Goal: Use online tool/utility: Utilize a website feature to perform a specific function

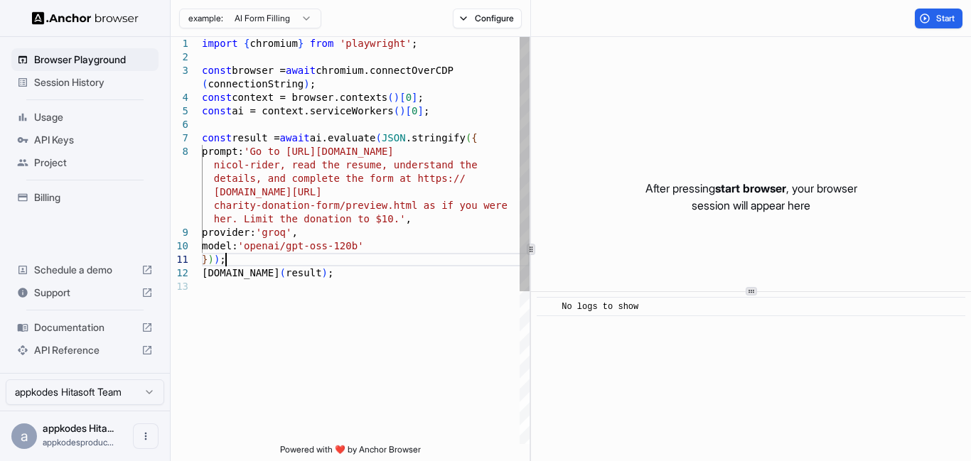
click at [403, 263] on div "import { chromium } from 'playwright' ; const browser = await chromium.connectO…" at bounding box center [366, 362] width 328 height 650
click at [392, 276] on div "import { chromium } from 'playwright' ; const browser = await chromium.connectO…" at bounding box center [366, 362] width 328 height 650
click at [281, 18] on html "Browser Playground Session History Usage API Keys Project Billing Schedule a de…" at bounding box center [485, 230] width 971 height 461
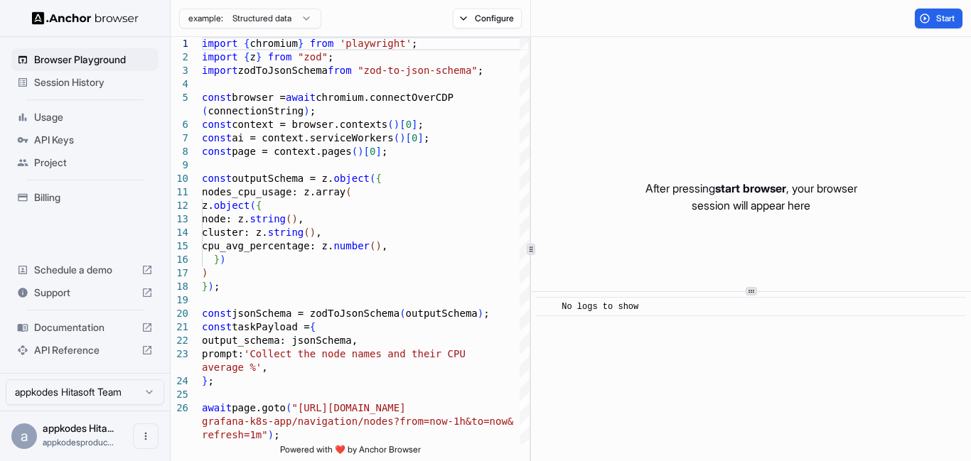
click at [254, 26] on html "Browser Playground Session History Usage API Keys Project Billing Schedule a de…" at bounding box center [485, 230] width 971 height 461
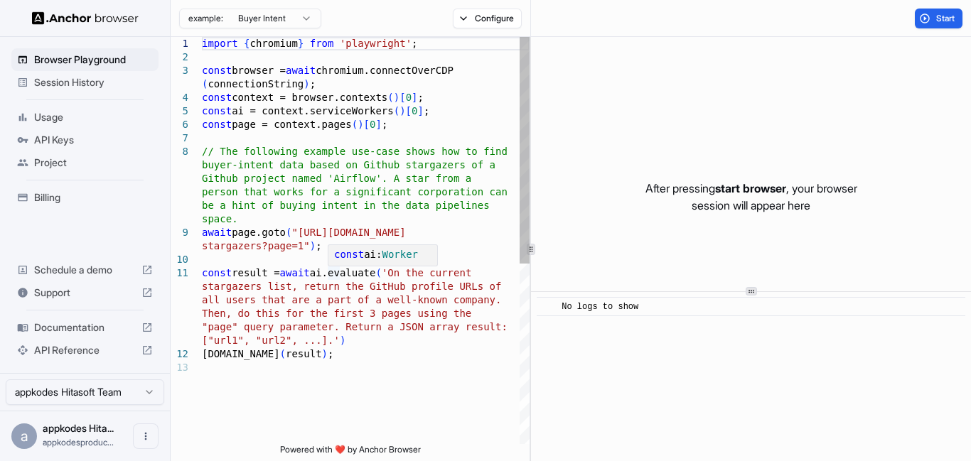
click at [305, 235] on div "import { chromium } from 'playwright' ; const browser = await chromium.connectO…" at bounding box center [366, 402] width 328 height 731
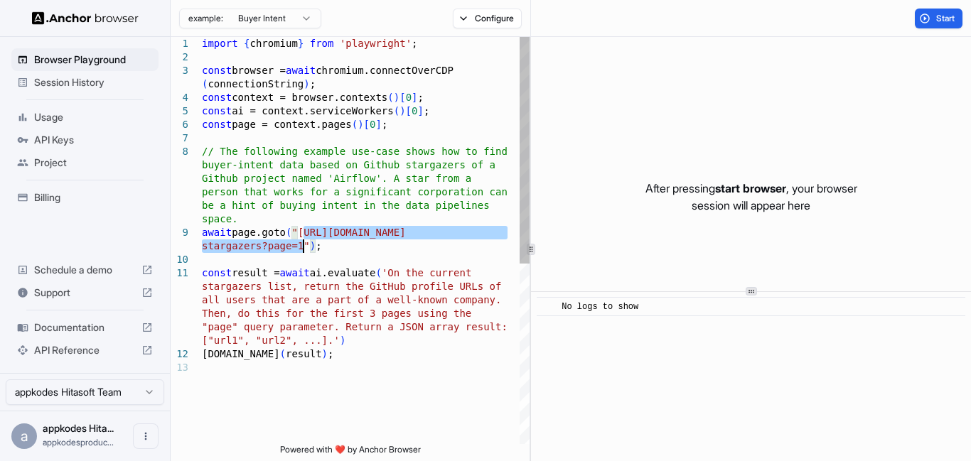
click at [303, 247] on div "import { chromium } from 'playwright' ; const browser = await chromium.connectO…" at bounding box center [366, 402] width 328 height 731
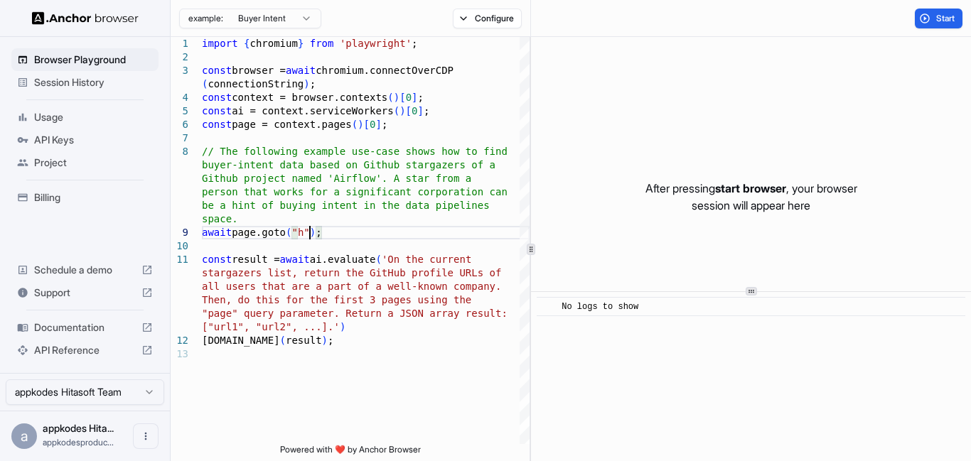
scroll to position [55, 0]
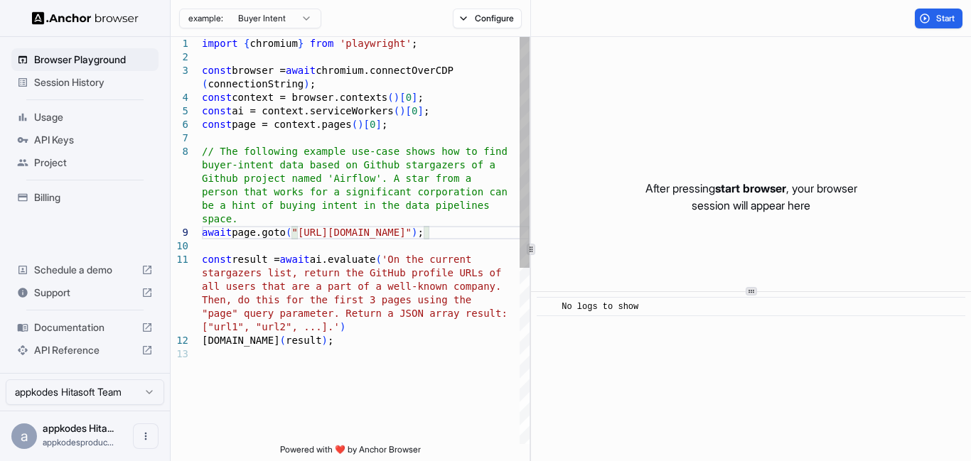
click at [306, 227] on div "import { chromium } from 'playwright' ; const browser = await chromium.connectO…" at bounding box center [366, 396] width 328 height 718
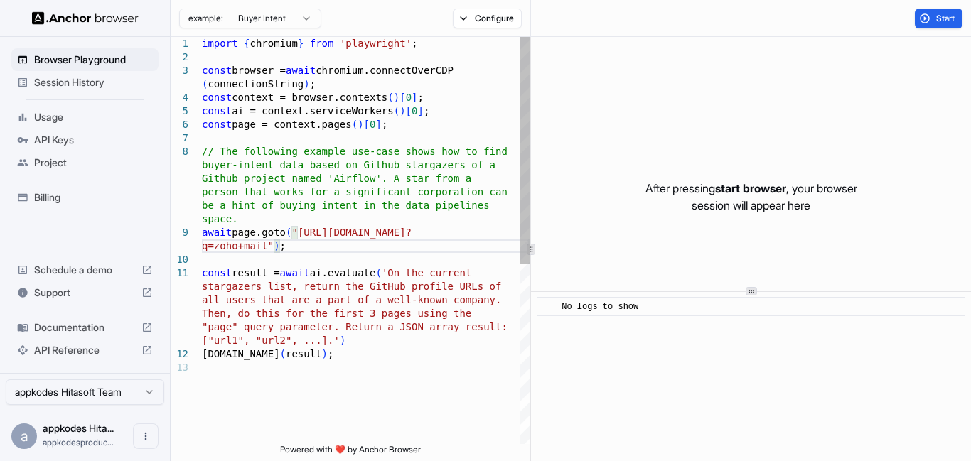
click at [409, 276] on div "import { chromium } from 'playwright' ; const browser = await chromium.connectO…" at bounding box center [366, 402] width 328 height 731
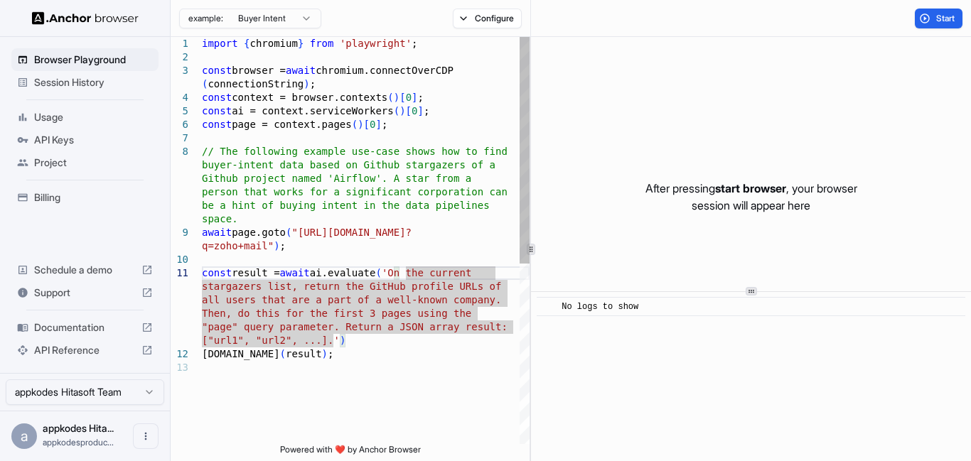
click at [404, 271] on div "import { chromium } from 'playwright' ; const browser = await chromium.connectO…" at bounding box center [366, 402] width 328 height 731
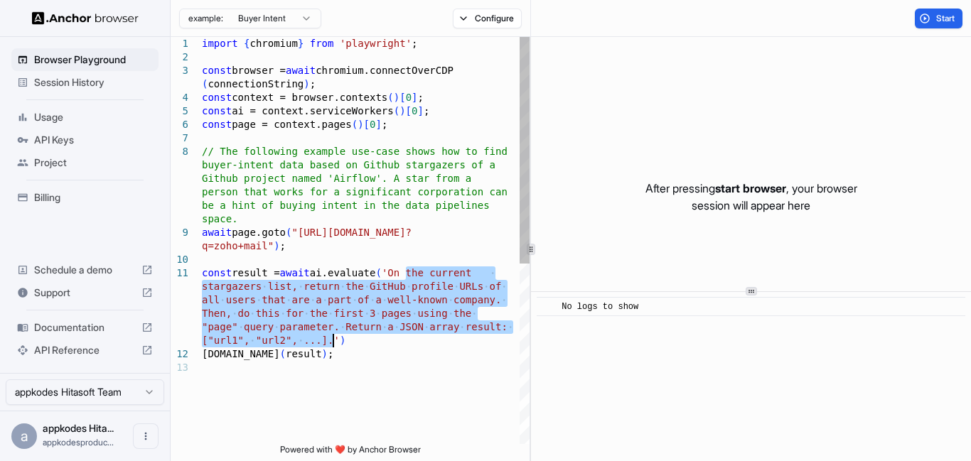
click at [335, 342] on div "import { chromium } from 'playwright' ; const browser = await chromium.connectO…" at bounding box center [366, 402] width 328 height 731
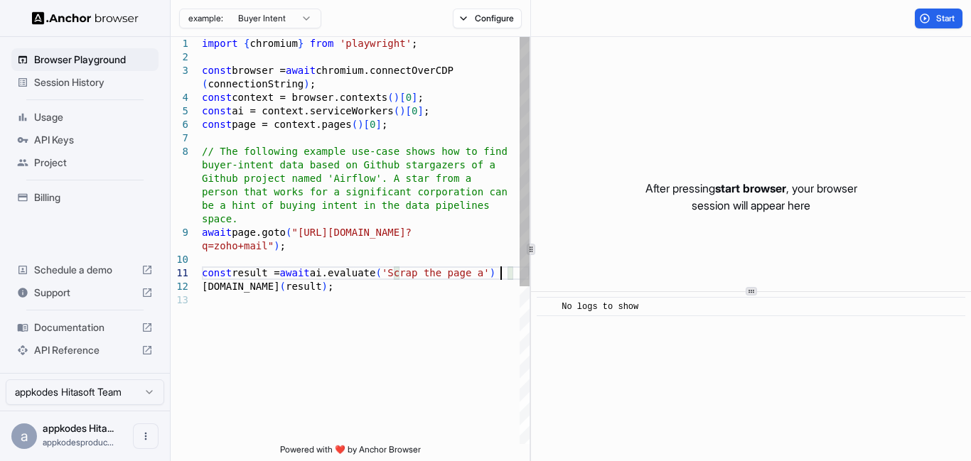
scroll to position [109, 0]
click at [234, 279] on div "import { chromium } from 'playwright' ; const browser = await chromium.connectO…" at bounding box center [366, 375] width 328 height 677
click at [240, 284] on div "import { chromium } from 'playwright' ; const browser = await chromium.connectO…" at bounding box center [366, 375] width 328 height 677
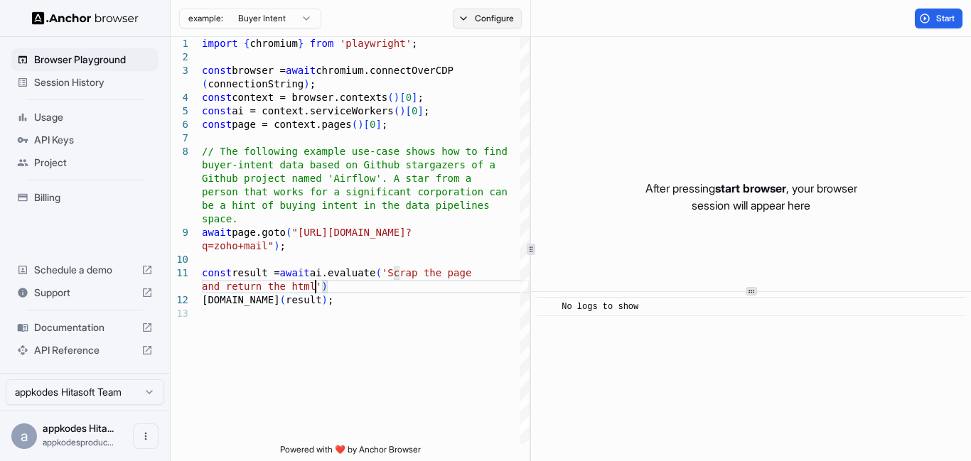
type textarea "**********"
click at [509, 20] on button "Configure" at bounding box center [487, 19] width 69 height 20
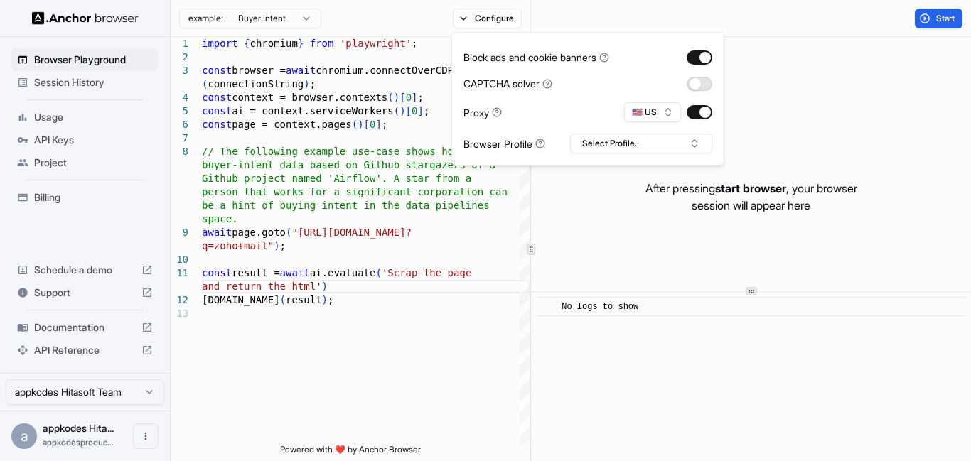
click at [699, 80] on button "button" at bounding box center [700, 84] width 26 height 14
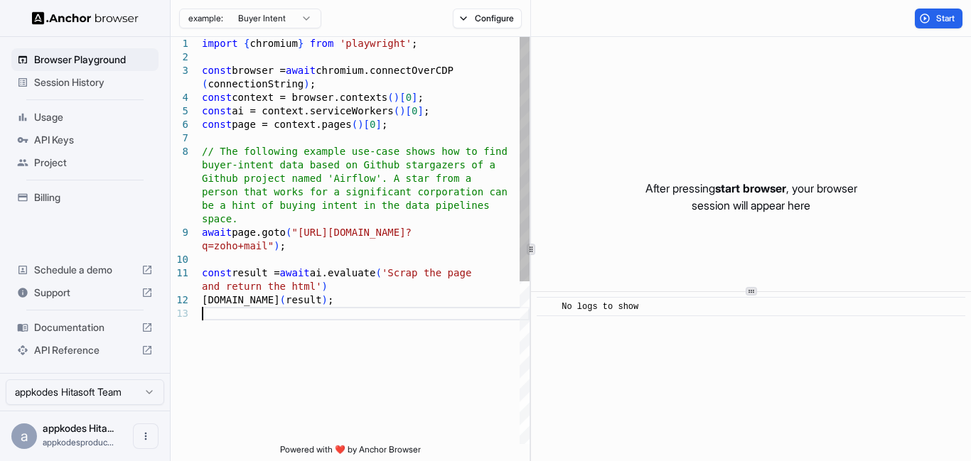
click at [459, 356] on div "import { chromium } from 'playwright' ; const browser = await chromium.connectO…" at bounding box center [366, 375] width 328 height 677
click at [515, 14] on button "Configure" at bounding box center [487, 19] width 69 height 20
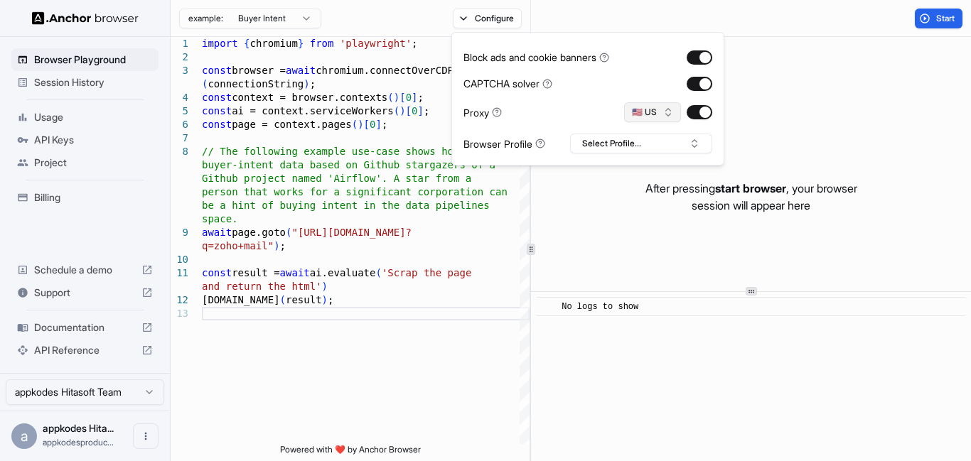
click at [663, 108] on button "🇺🇸 US" at bounding box center [652, 112] width 57 height 20
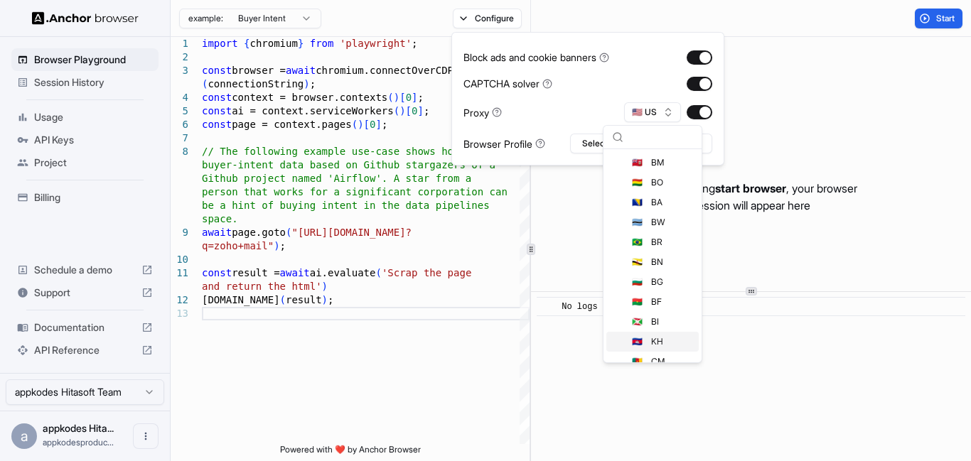
scroll to position [512, 0]
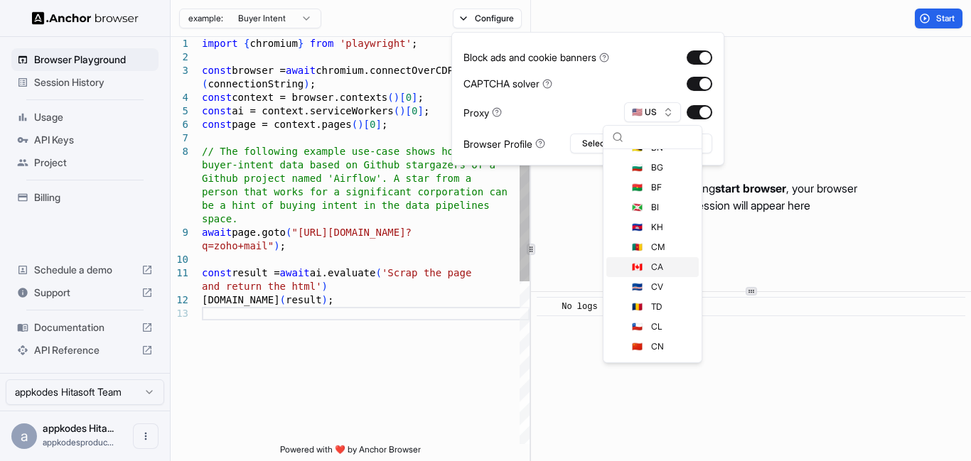
scroll to position [13, 0]
click at [441, 381] on div "import { chromium } from 'playwright' ; const browser = await chromium.connectO…" at bounding box center [366, 375] width 328 height 677
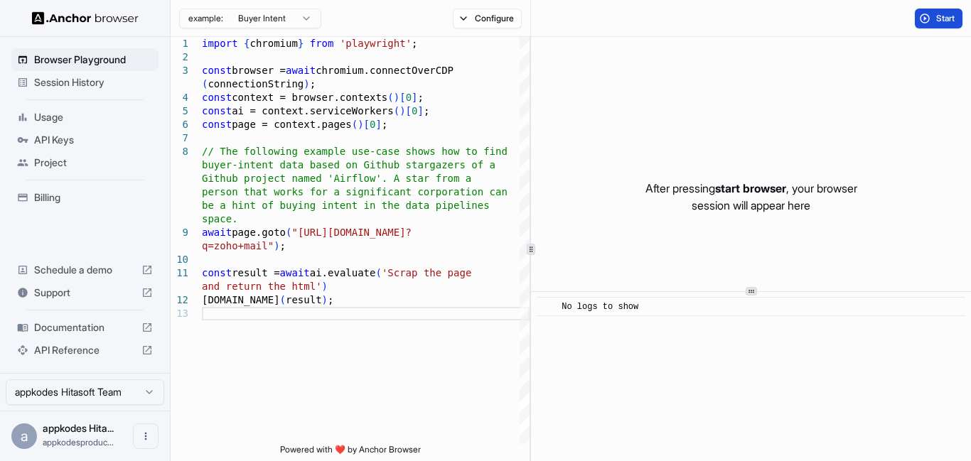
click at [950, 13] on span "Start" at bounding box center [946, 18] width 20 height 11
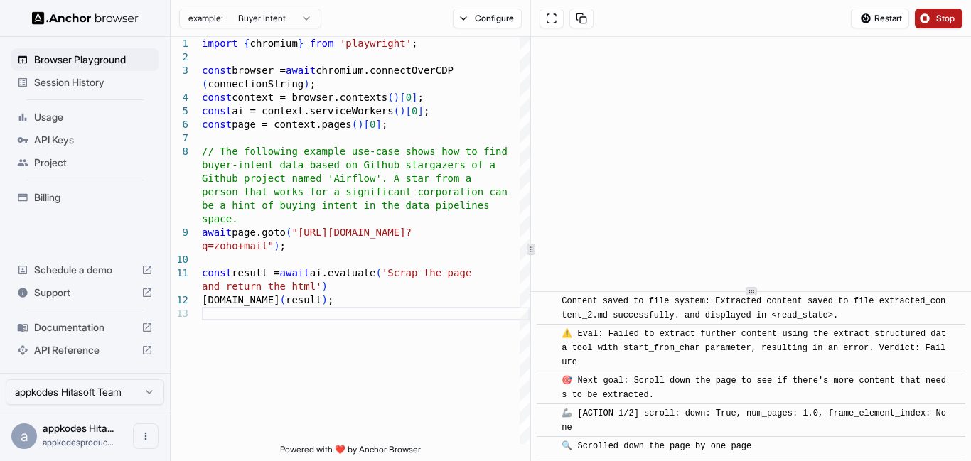
scroll to position [1736, 0]
